Goal: Use online tool/utility: Utilize a website feature to perform a specific function

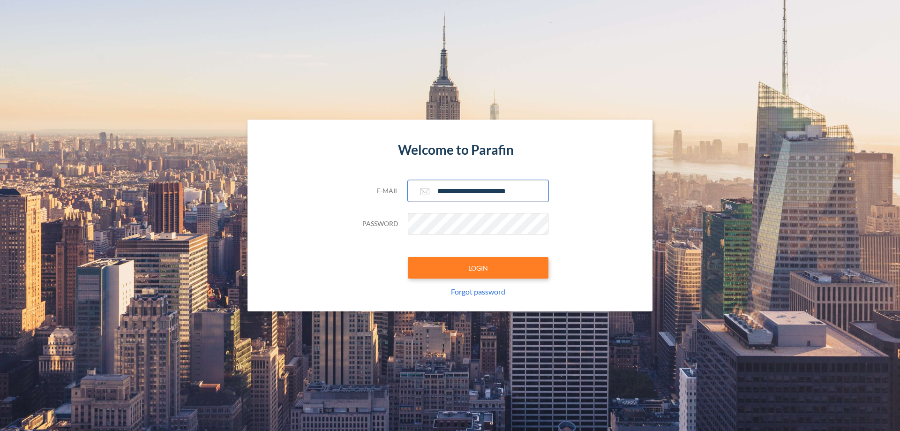
type input "**********"
click at [478, 268] on button "LOGIN" at bounding box center [478, 268] width 141 height 22
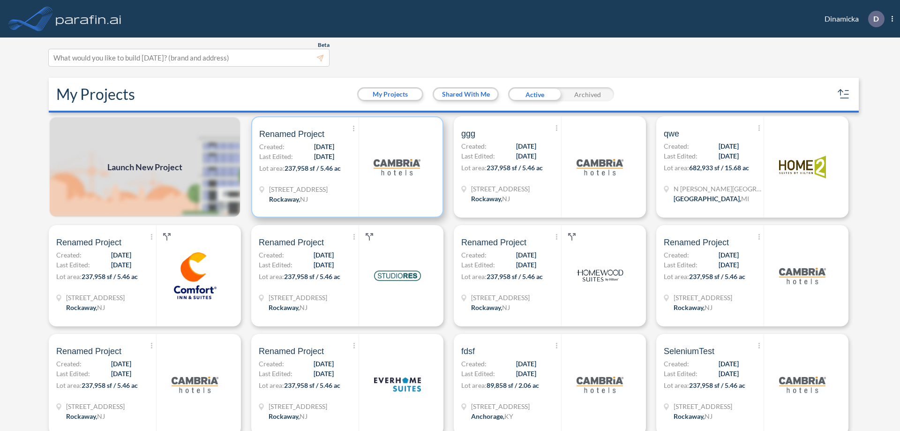
scroll to position [2, 0]
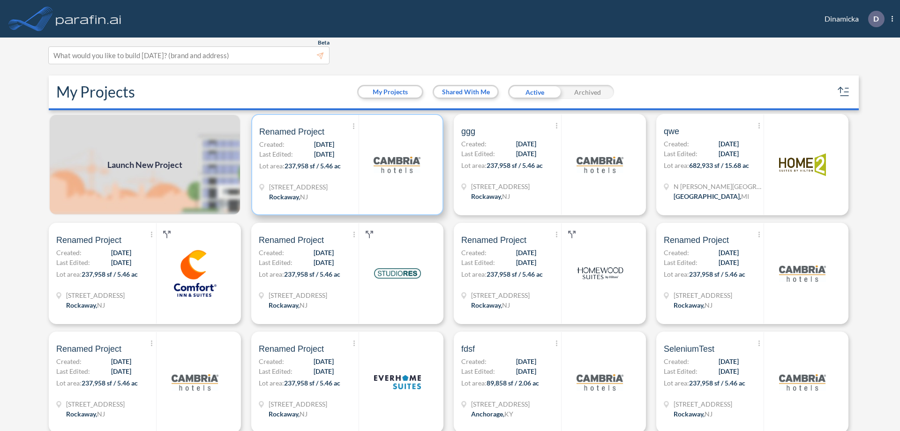
click at [346, 165] on p "Lot area: 237,958 sf / 5.46 ac" at bounding box center [308, 168] width 99 height 14
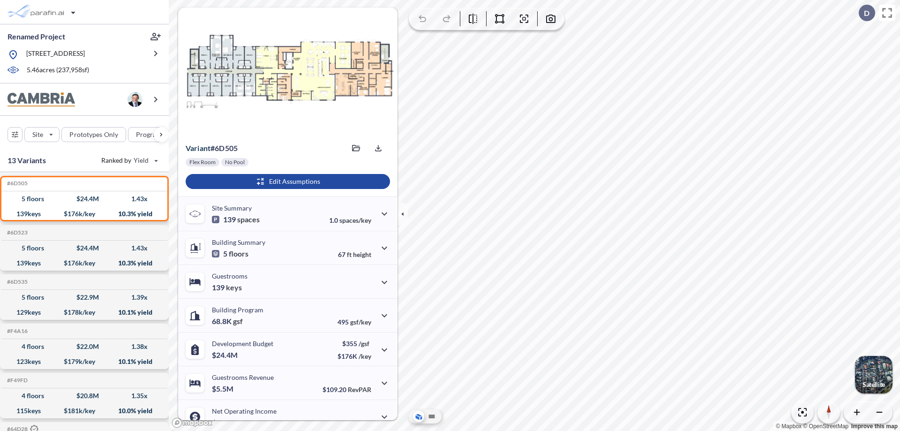
scroll to position [47, 0]
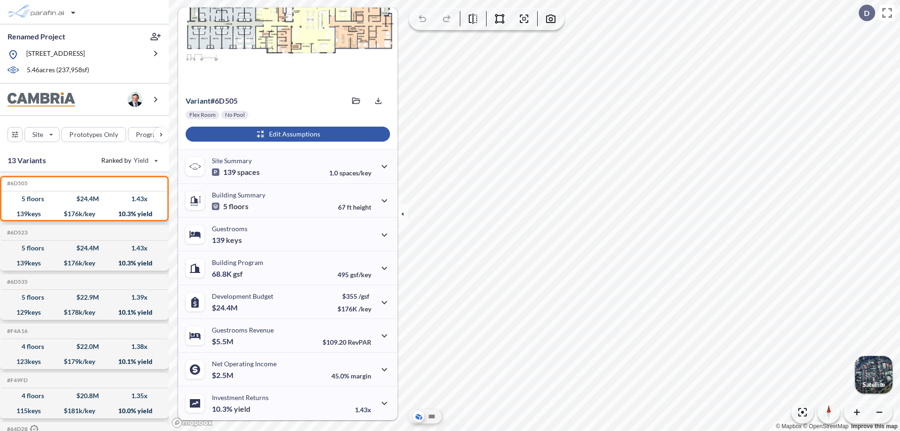
click at [287, 134] on div "button" at bounding box center [288, 134] width 204 height 15
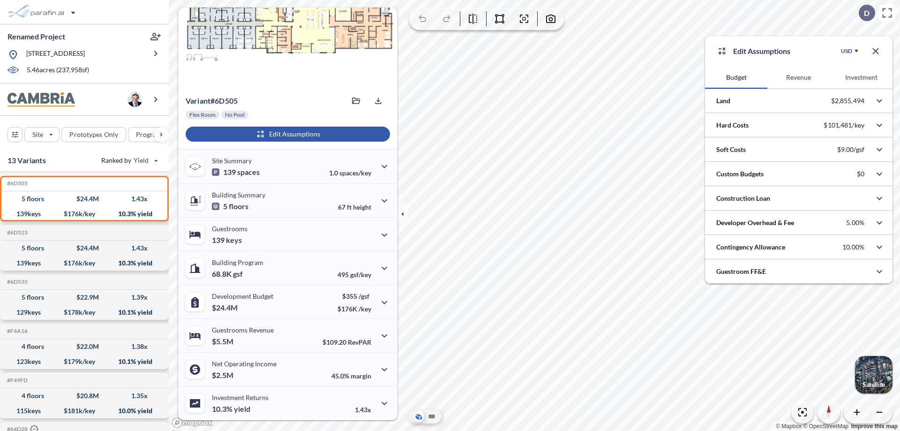
click at [799, 77] on button "Revenue" at bounding box center [799, 77] width 62 height 23
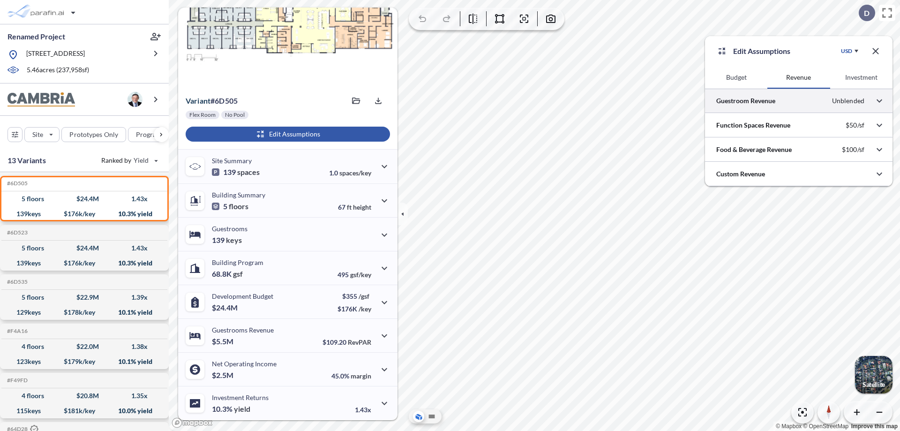
click at [799, 101] on div at bounding box center [799, 101] width 188 height 24
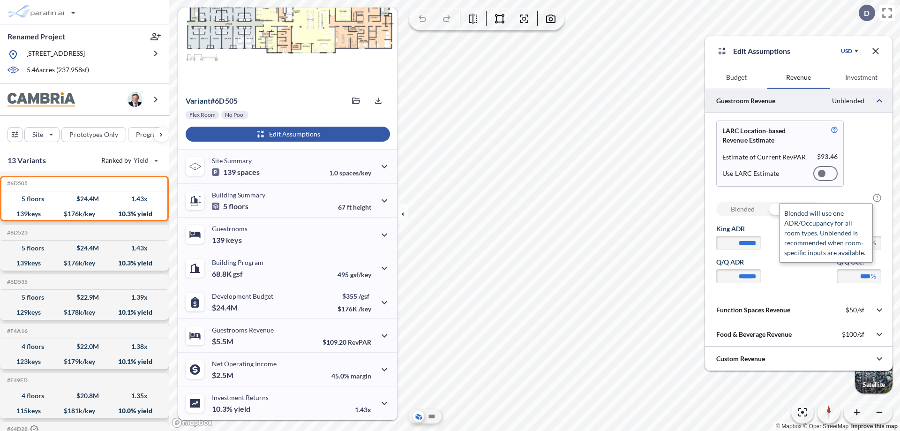
click at [877, 198] on span "?" at bounding box center [877, 198] width 8 height 8
